Goal: Find specific page/section: Find specific page/section

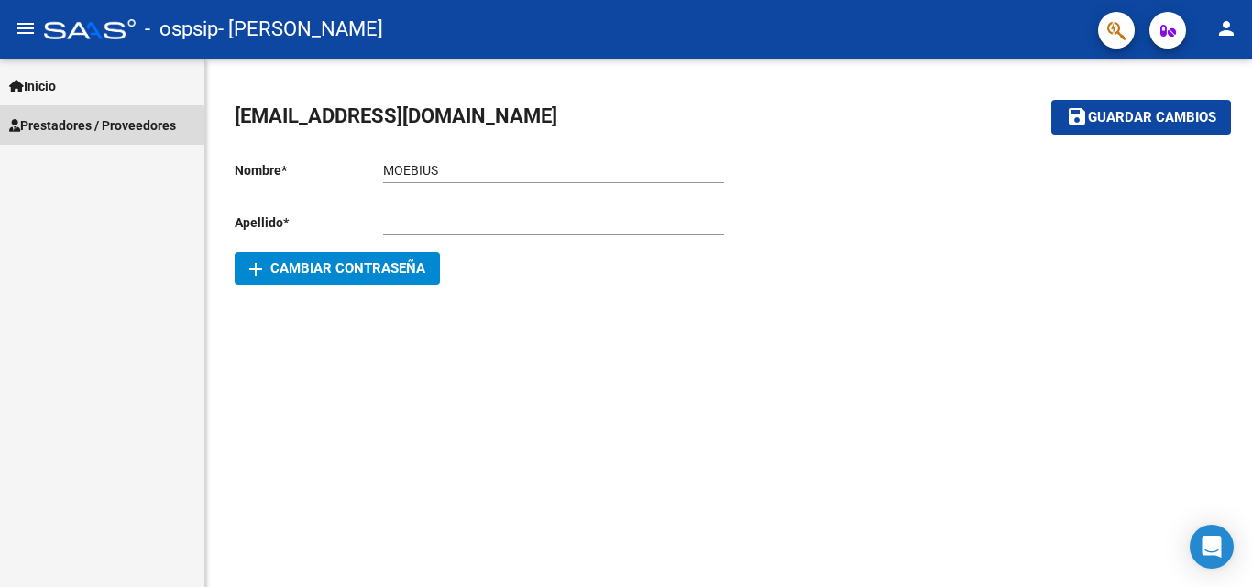
click at [56, 131] on span "Prestadores / Proveedores" at bounding box center [92, 125] width 167 height 20
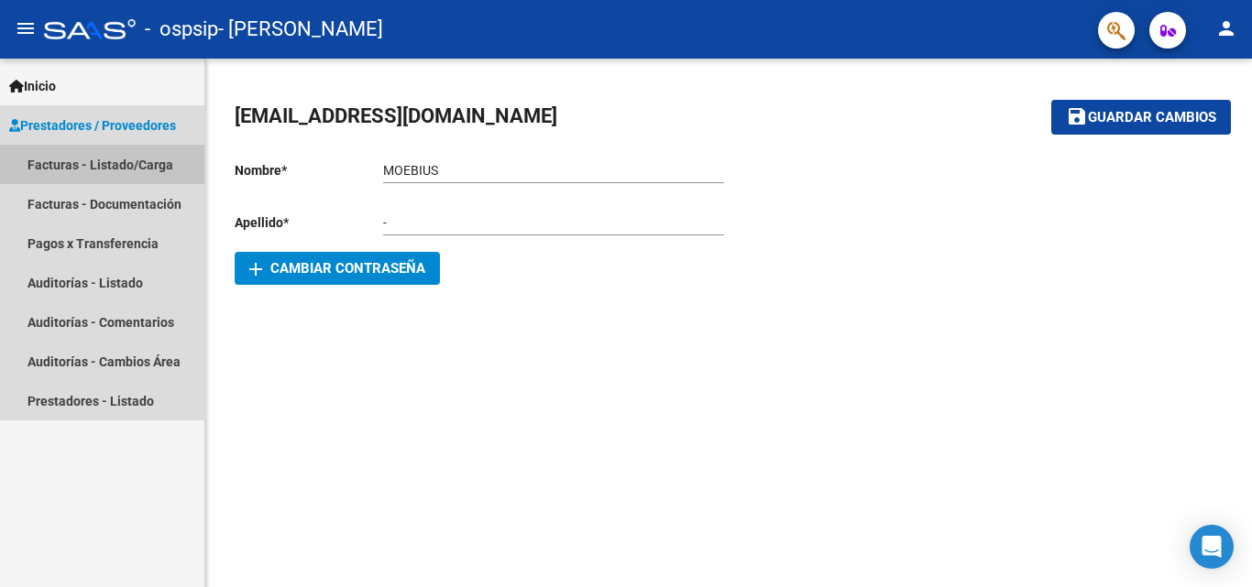
drag, startPoint x: 64, startPoint y: 160, endPoint x: 100, endPoint y: 173, distance: 38.0
click at [65, 161] on link "Facturas - Listado/Carga" at bounding box center [102, 164] width 204 height 39
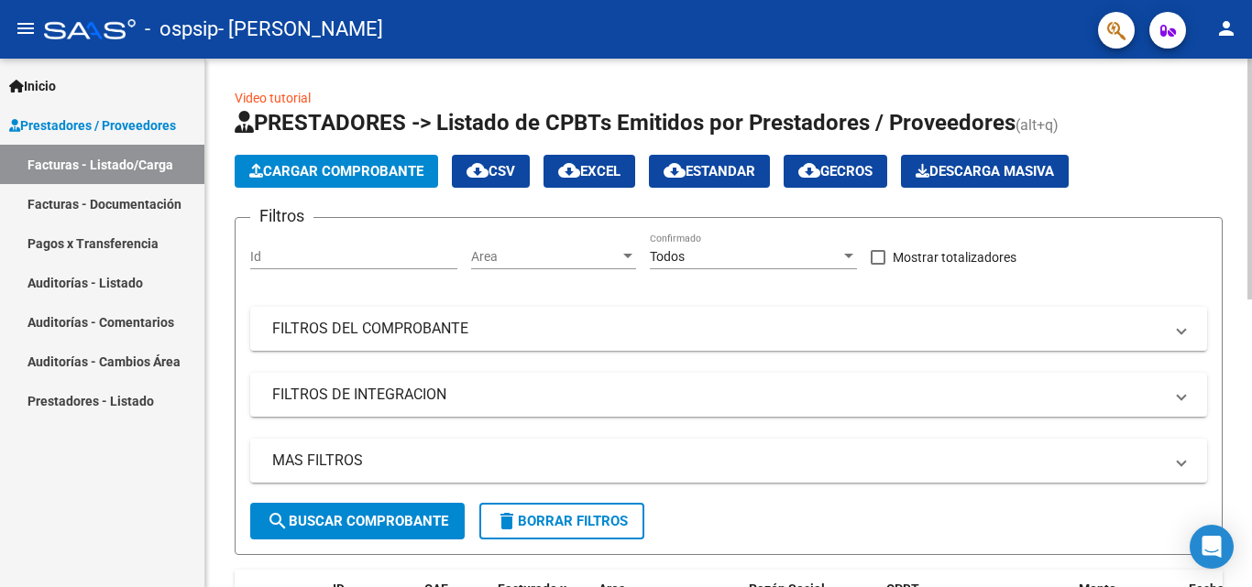
scroll to position [367, 0]
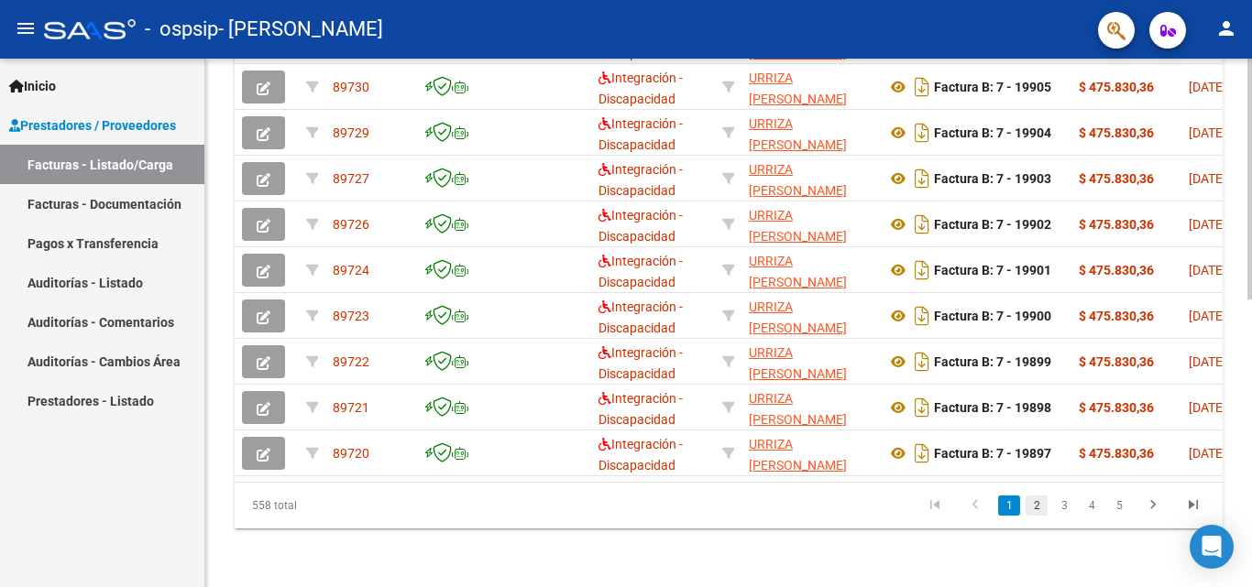
click at [1036, 506] on link "2" at bounding box center [1036, 506] width 22 height 20
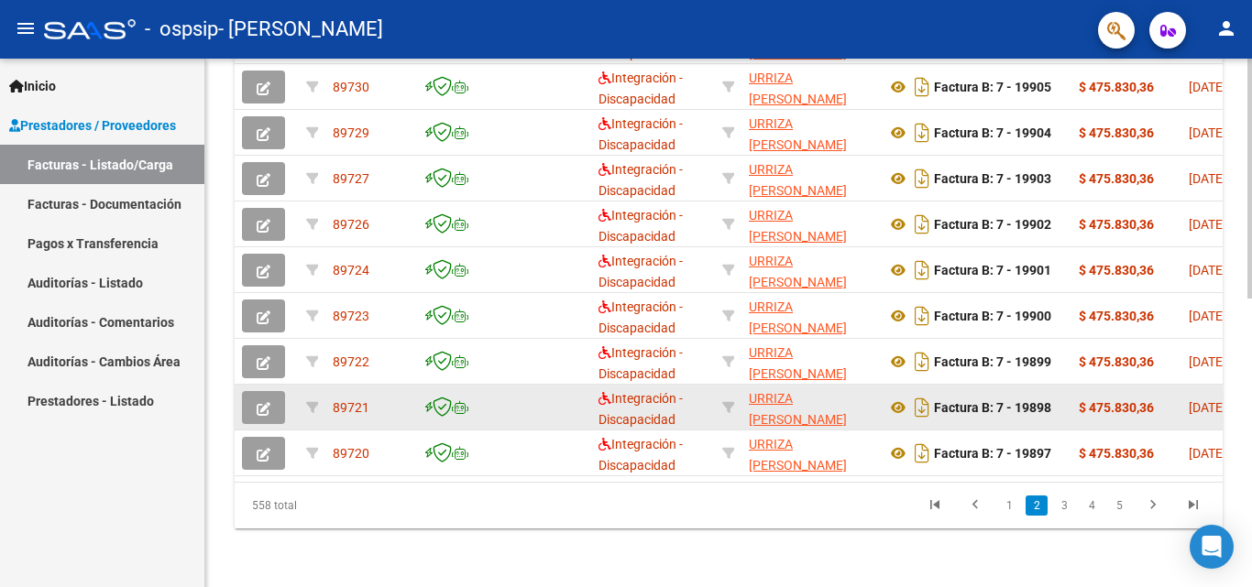
scroll to position [633, 0]
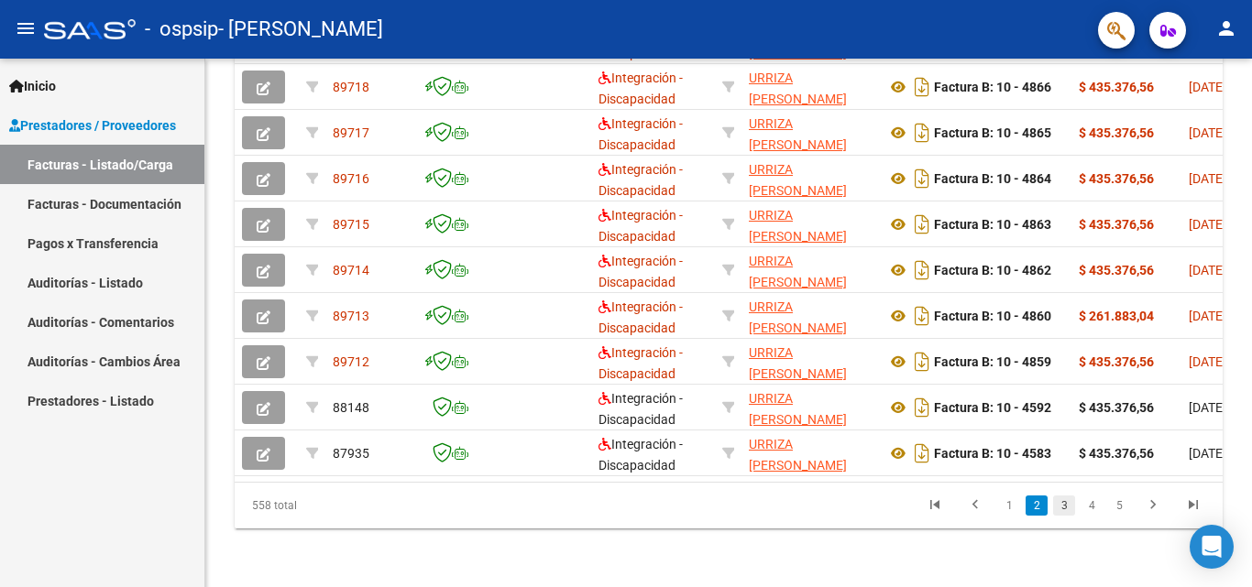
click at [1071, 508] on link "3" at bounding box center [1064, 506] width 22 height 20
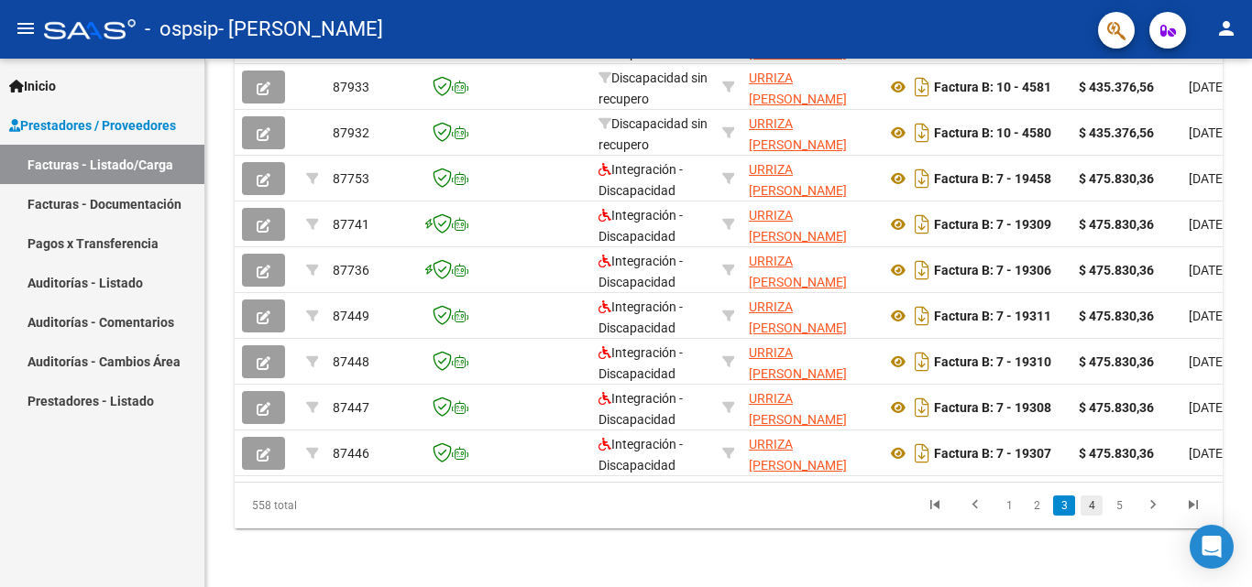
click at [1094, 507] on link "4" at bounding box center [1091, 506] width 22 height 20
click at [1104, 509] on li "5" at bounding box center [1091, 505] width 27 height 31
click at [1093, 504] on link "5" at bounding box center [1091, 506] width 22 height 20
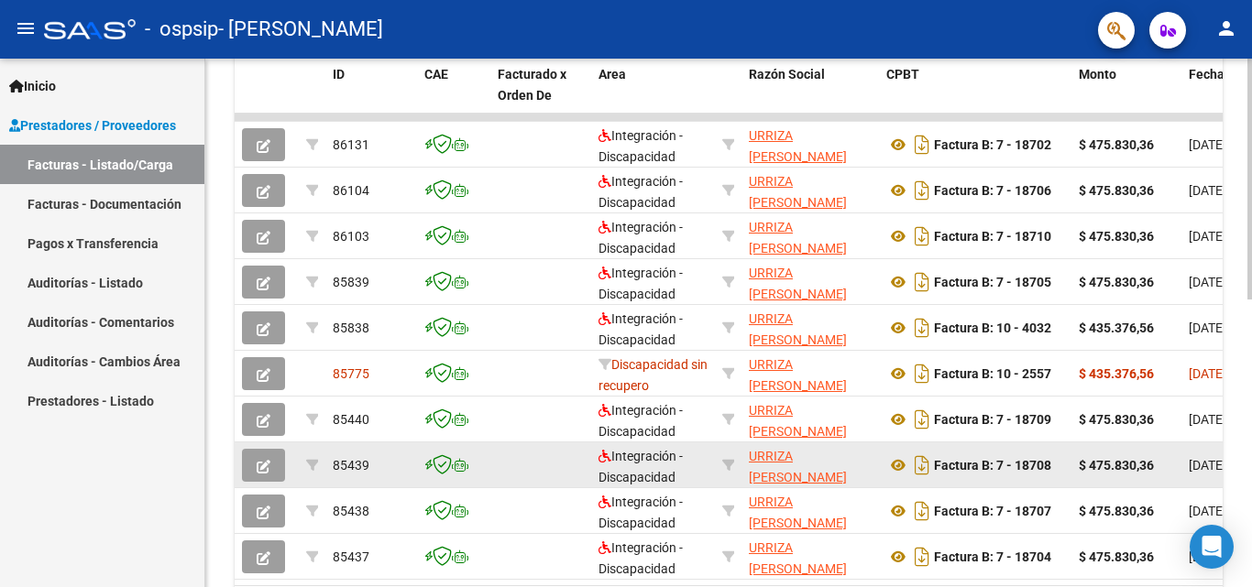
scroll to position [542, 0]
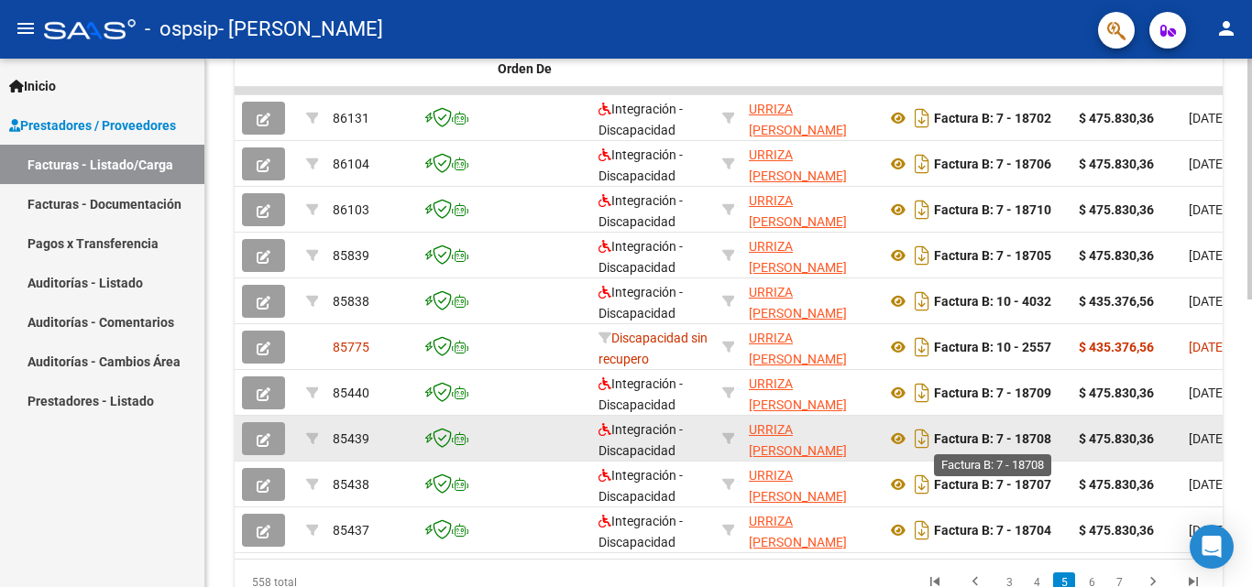
click at [1042, 445] on strong "Factura B: 7 - 18708" at bounding box center [992, 439] width 117 height 15
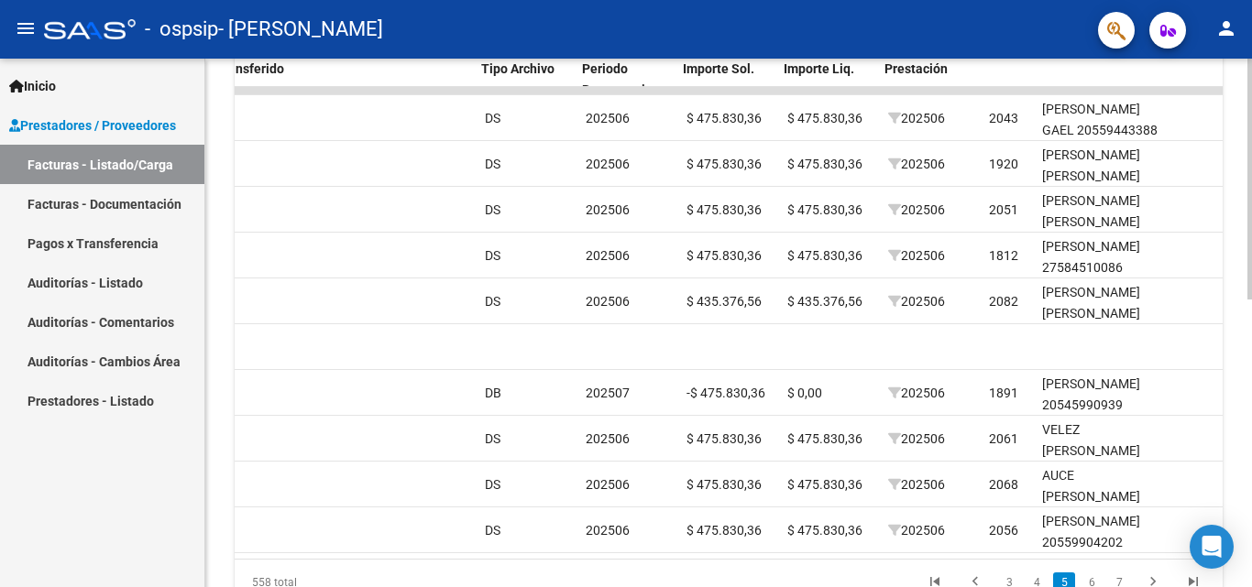
scroll to position [0, 1738]
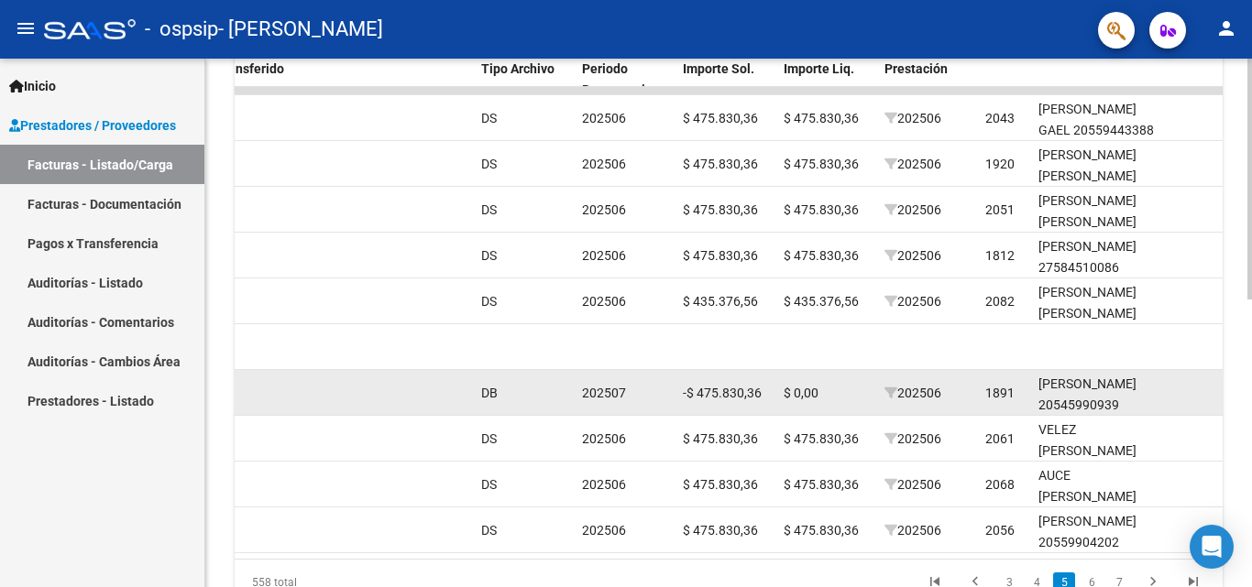
click at [830, 398] on div "$ 0,00" at bounding box center [827, 393] width 86 height 21
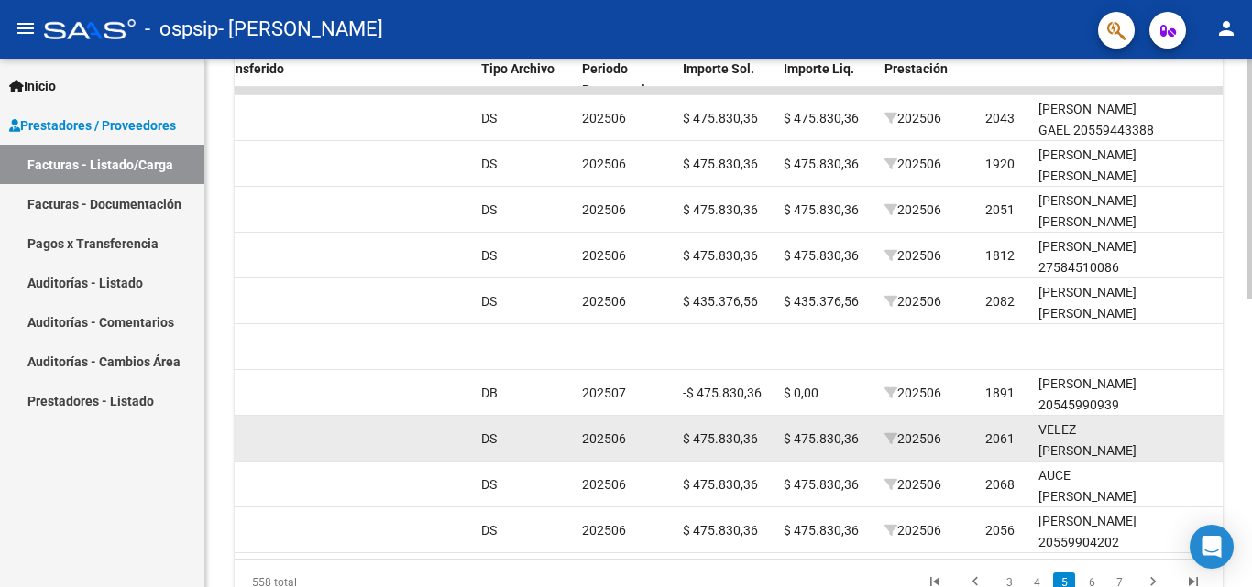
drag, startPoint x: 843, startPoint y: 442, endPoint x: 860, endPoint y: 469, distance: 32.1
click at [844, 444] on span "$ 475.830,36" at bounding box center [821, 439] width 75 height 15
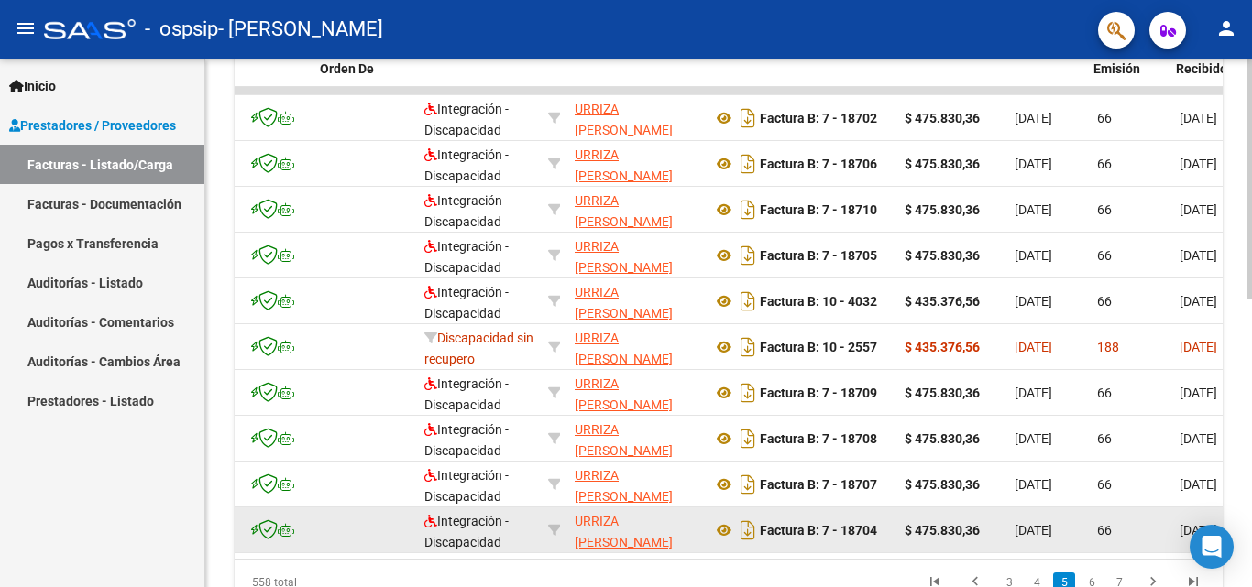
scroll to position [0, 178]
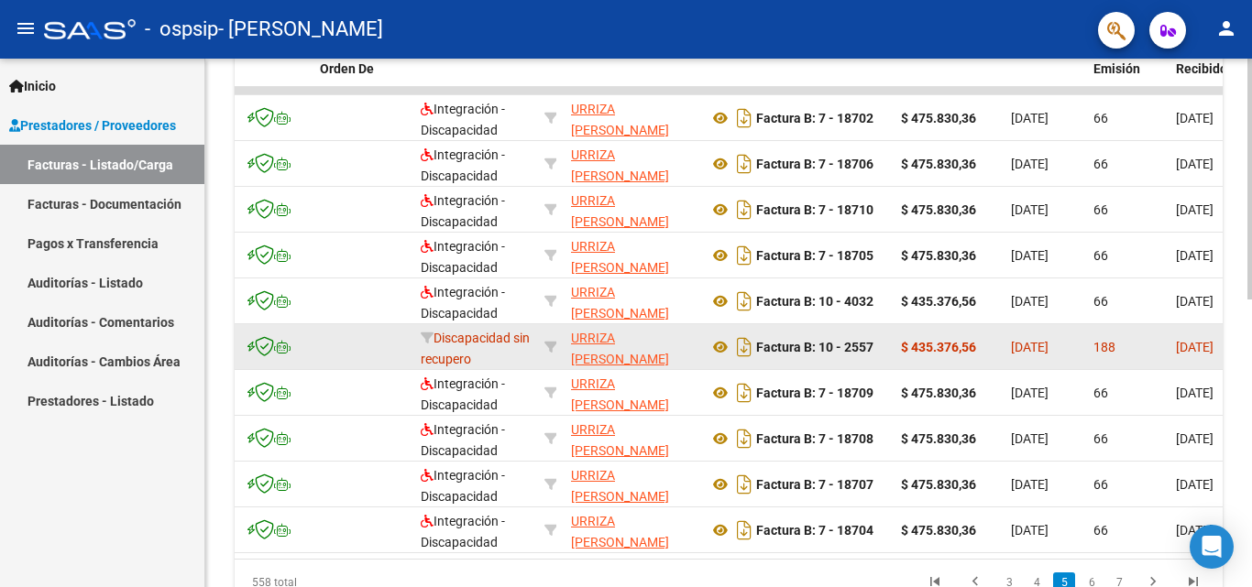
click at [1062, 356] on div "[DATE]" at bounding box center [1045, 347] width 68 height 21
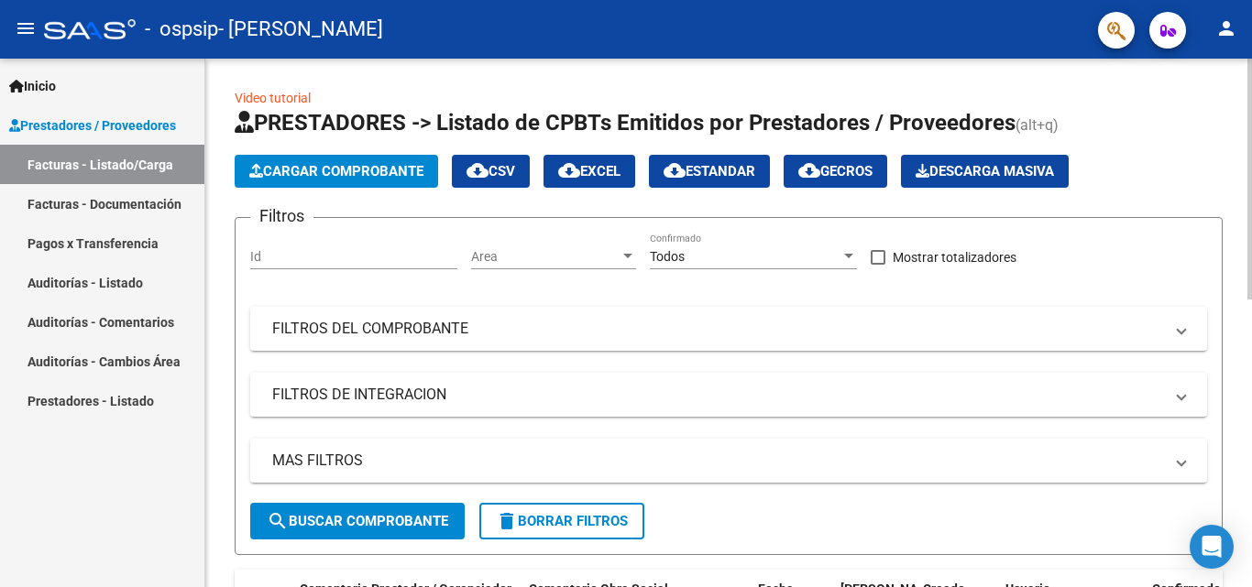
scroll to position [183, 0]
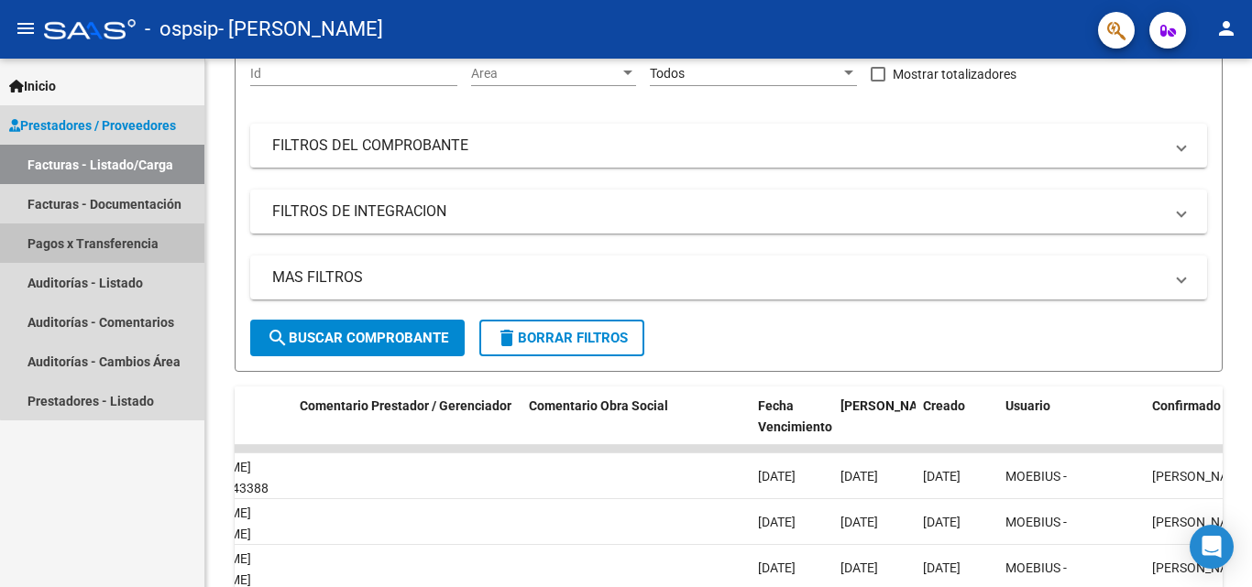
click at [126, 254] on link "Pagos x Transferencia" at bounding box center [102, 243] width 204 height 39
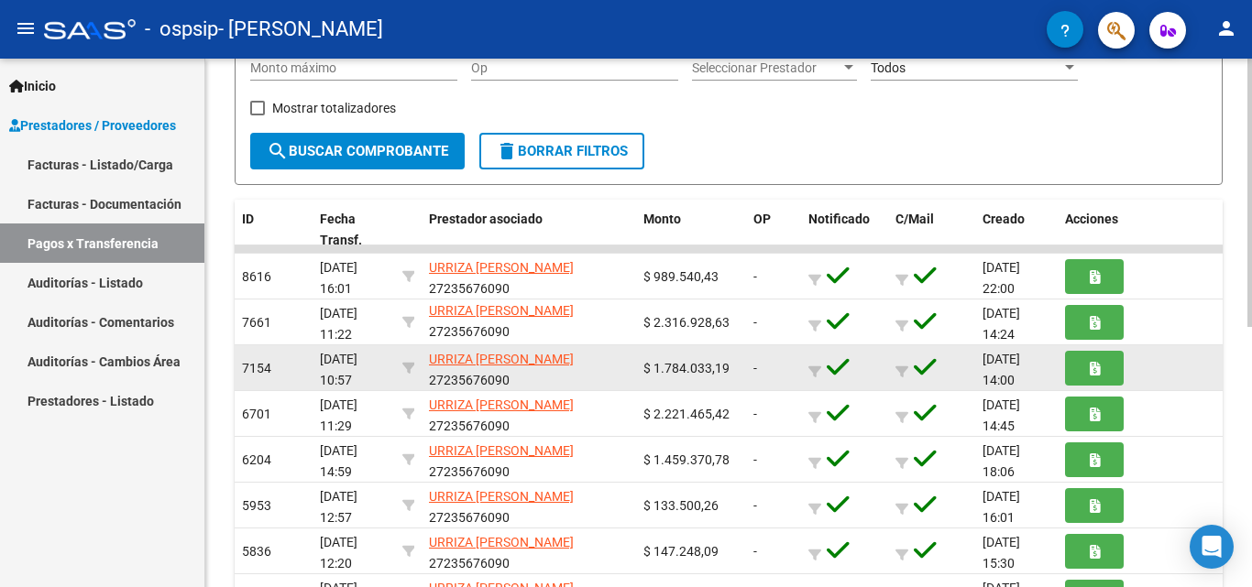
scroll to position [3, 0]
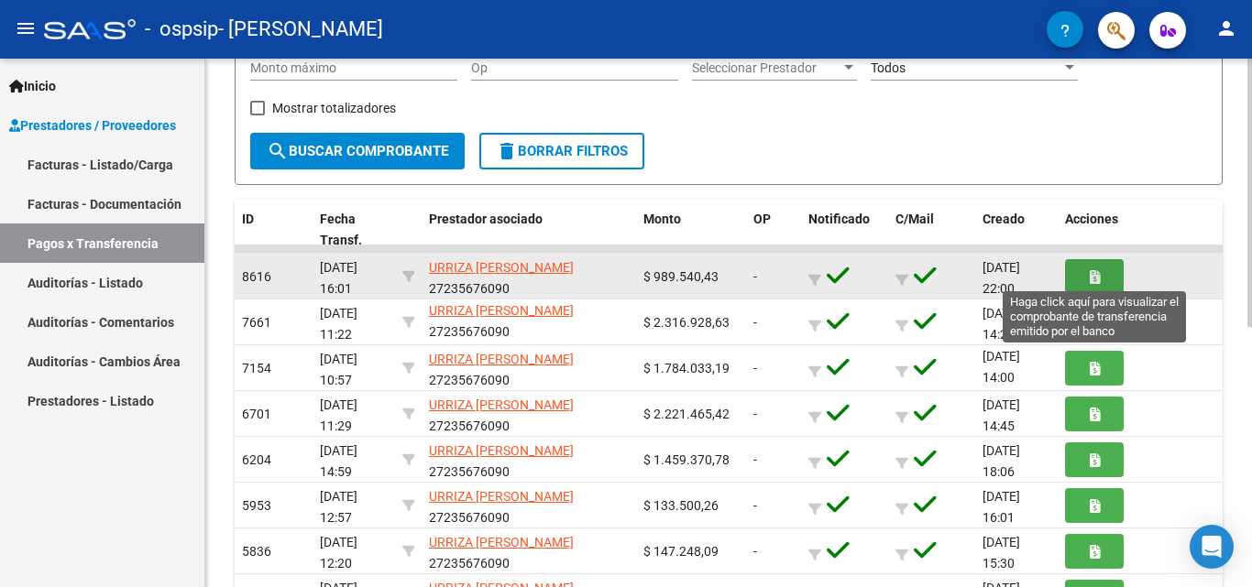
click at [1093, 271] on icon "button" at bounding box center [1095, 277] width 10 height 14
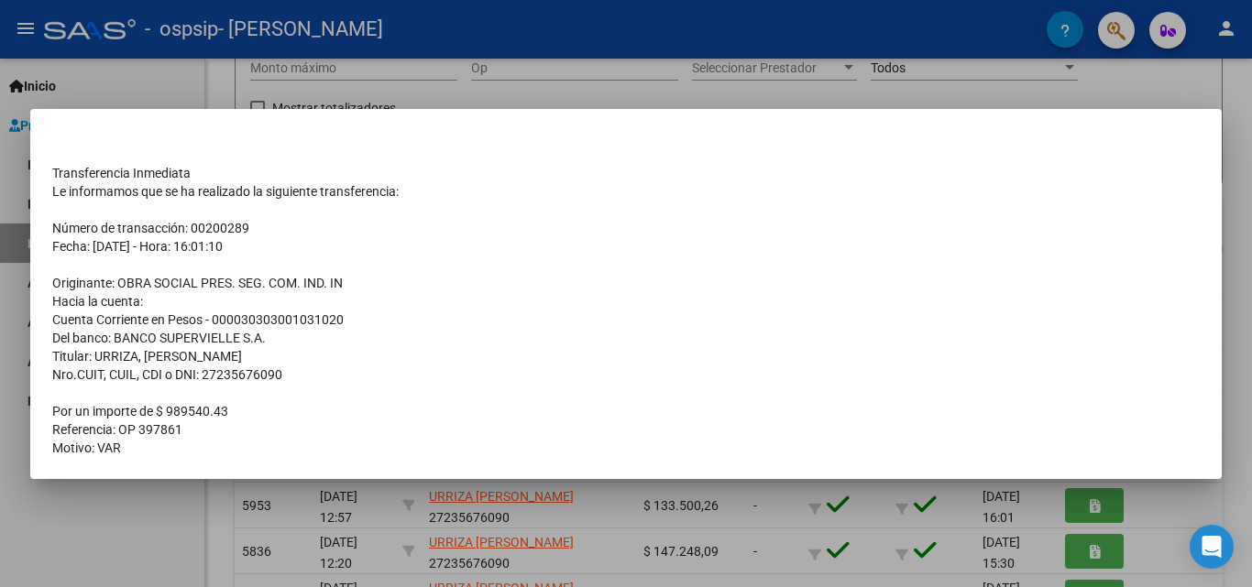
click at [139, 531] on div at bounding box center [626, 293] width 1252 height 587
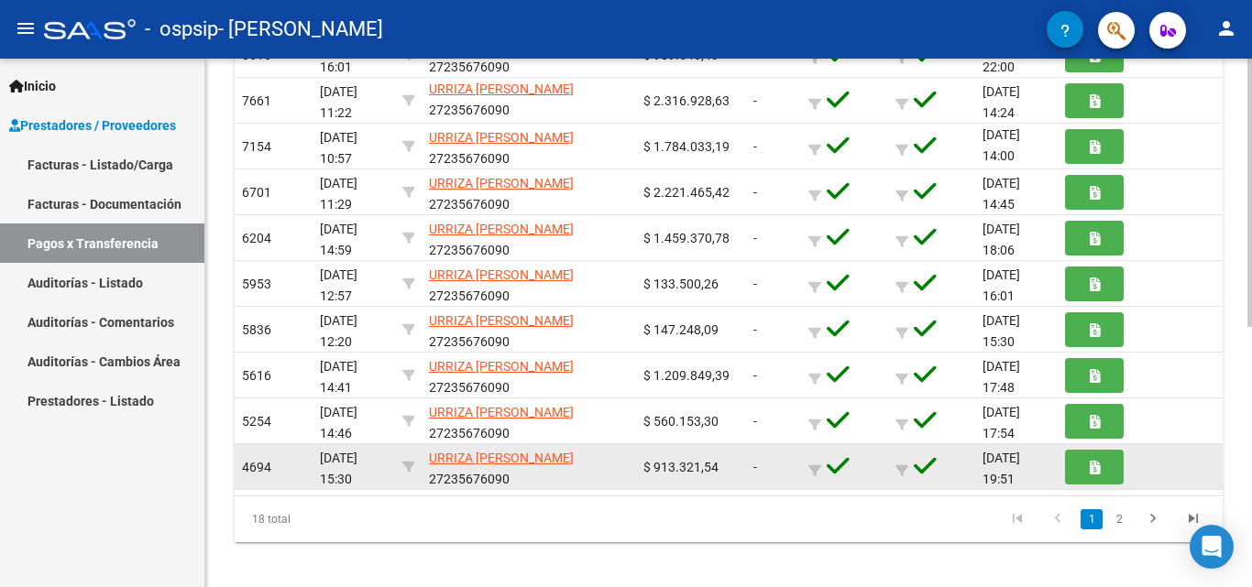
scroll to position [511, 0]
